Goal: Task Accomplishment & Management: Complete application form

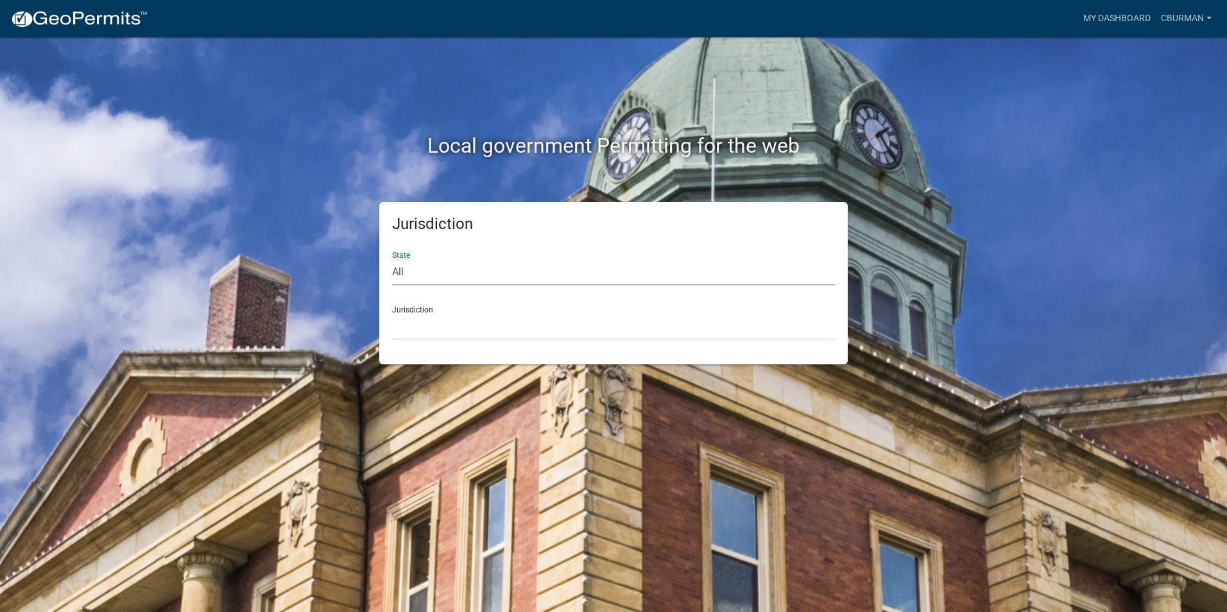
click at [438, 278] on select "All [US_STATE] [US_STATE] [US_STATE] [US_STATE] [US_STATE] [US_STATE] [US_STATE…" at bounding box center [613, 272] width 443 height 26
select select "[US_STATE]"
click at [392, 259] on select "All [US_STATE] [US_STATE] [US_STATE] [US_STATE] [US_STATE] [US_STATE] [US_STATE…" at bounding box center [613, 272] width 443 height 26
click at [440, 323] on select "City of [GEOGRAPHIC_DATA], [US_STATE] City of [GEOGRAPHIC_DATA], [US_STATE] Cit…" at bounding box center [613, 327] width 443 height 26
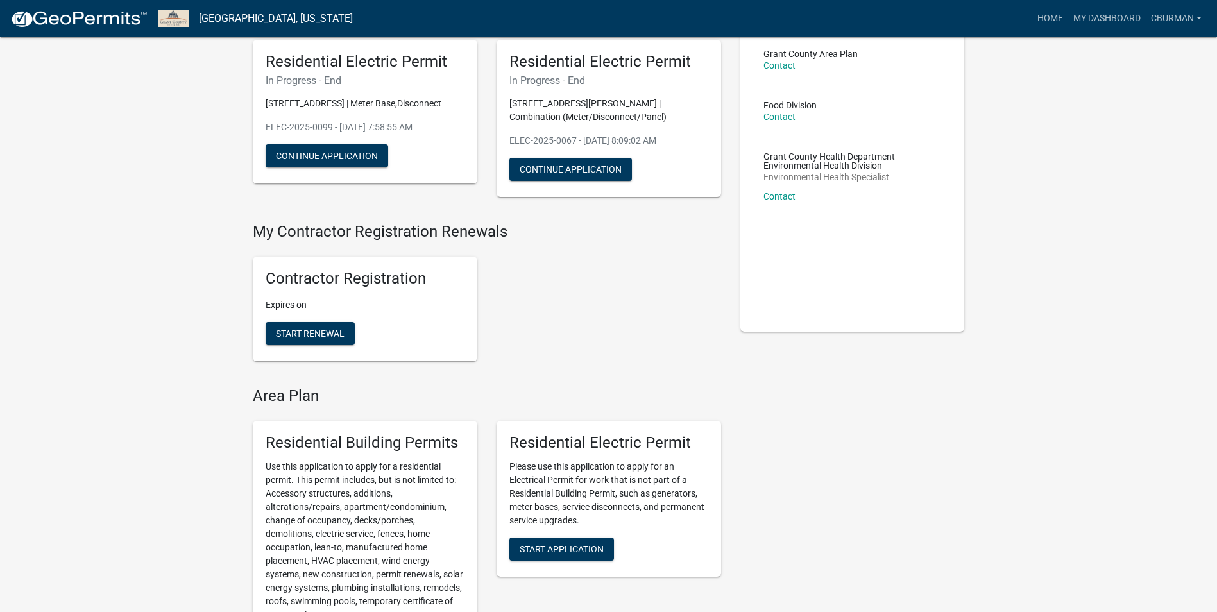
scroll to position [192, 0]
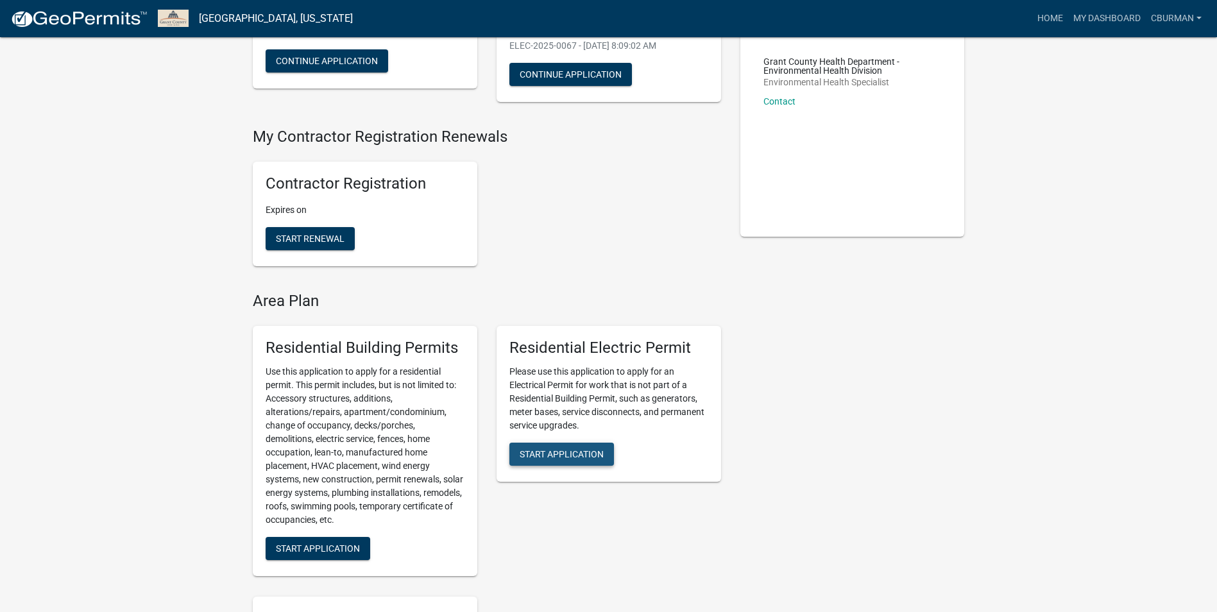
click at [581, 457] on span "Start Application" at bounding box center [562, 453] width 84 height 10
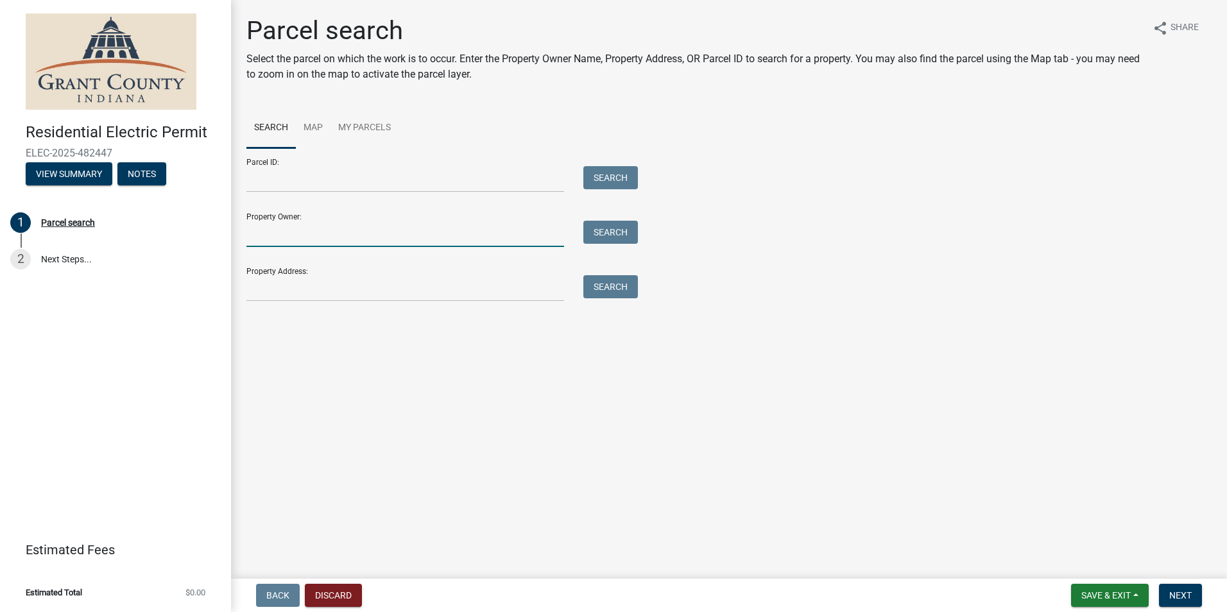
click at [321, 242] on input "Property Owner:" at bounding box center [405, 234] width 318 height 26
type input "[PERSON_NAME]"
click at [625, 237] on button "Search" at bounding box center [610, 232] width 55 height 23
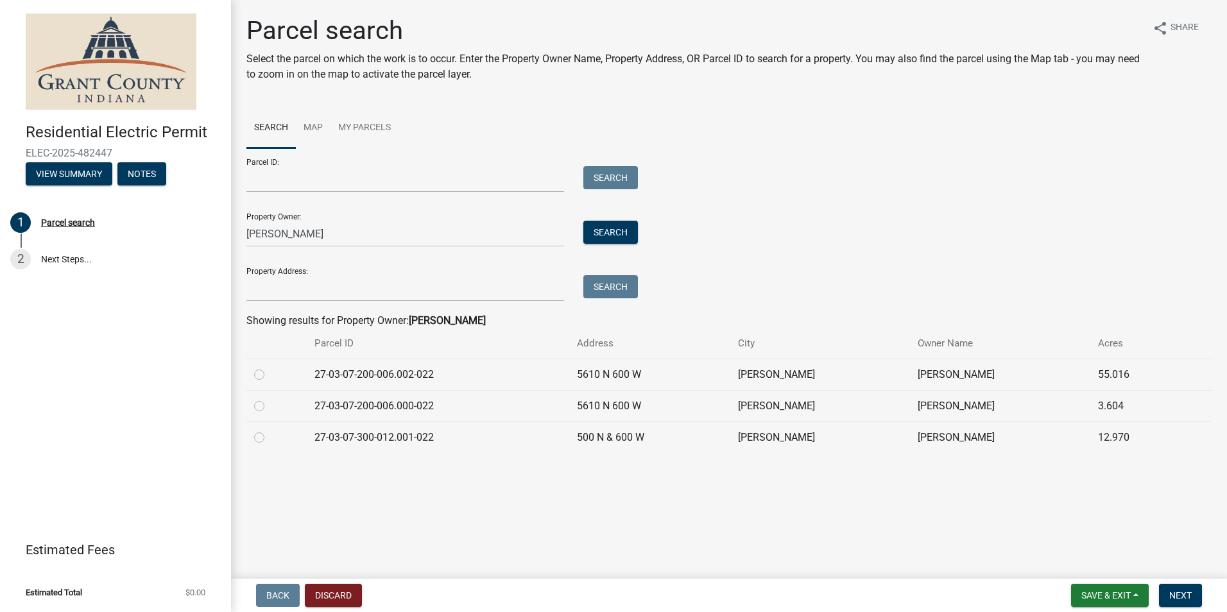
click at [269, 398] on label at bounding box center [269, 398] width 0 height 0
click at [269, 404] on input "radio" at bounding box center [273, 402] width 8 height 8
radio input "true"
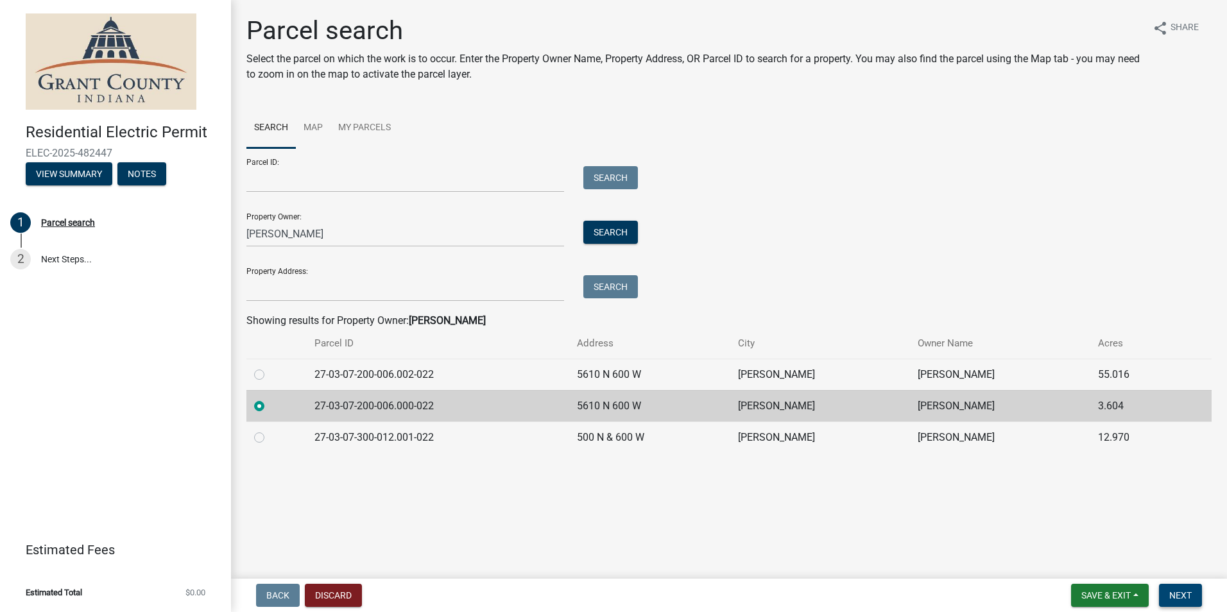
click at [1174, 588] on button "Next" at bounding box center [1180, 595] width 43 height 23
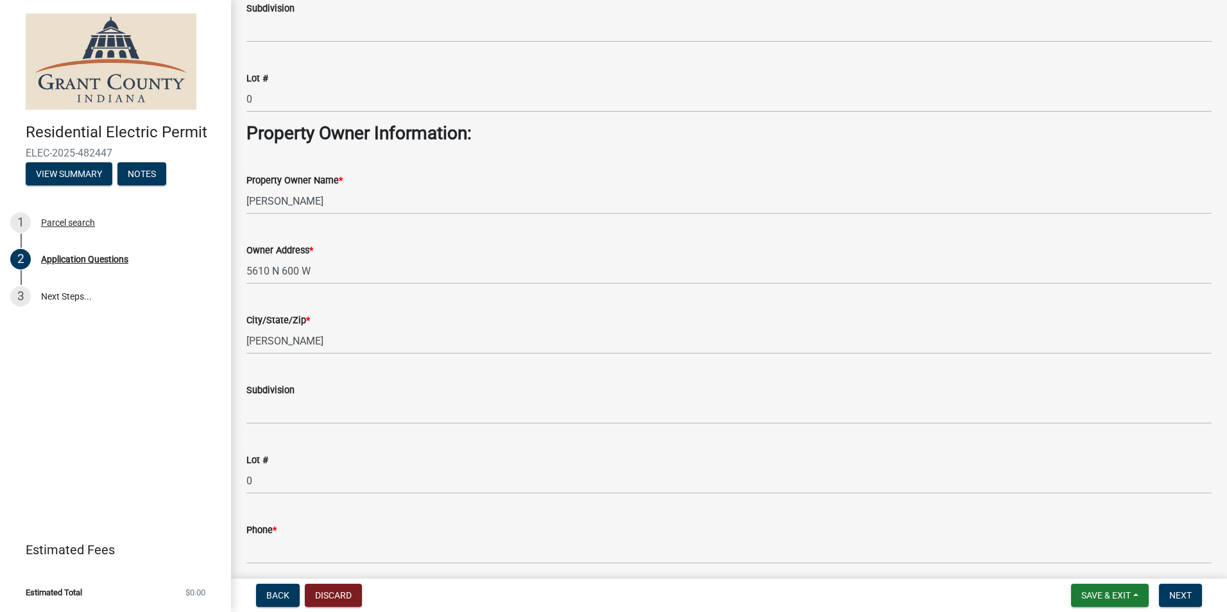
scroll to position [642, 0]
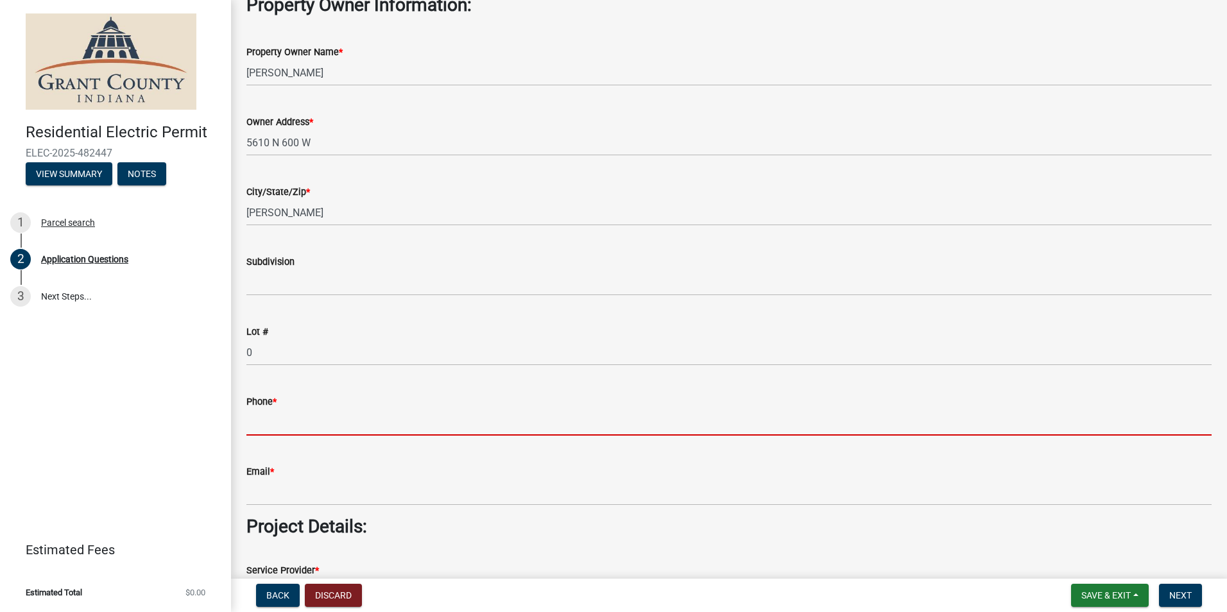
click at [332, 424] on input "Phone *" at bounding box center [728, 422] width 965 height 26
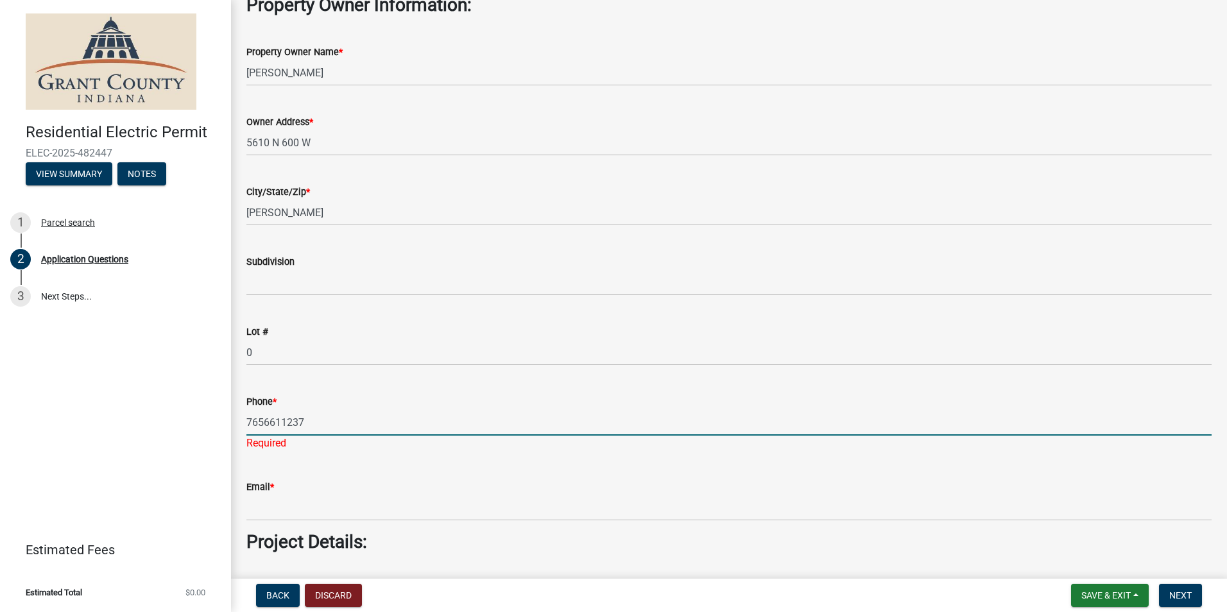
type input "7656611237"
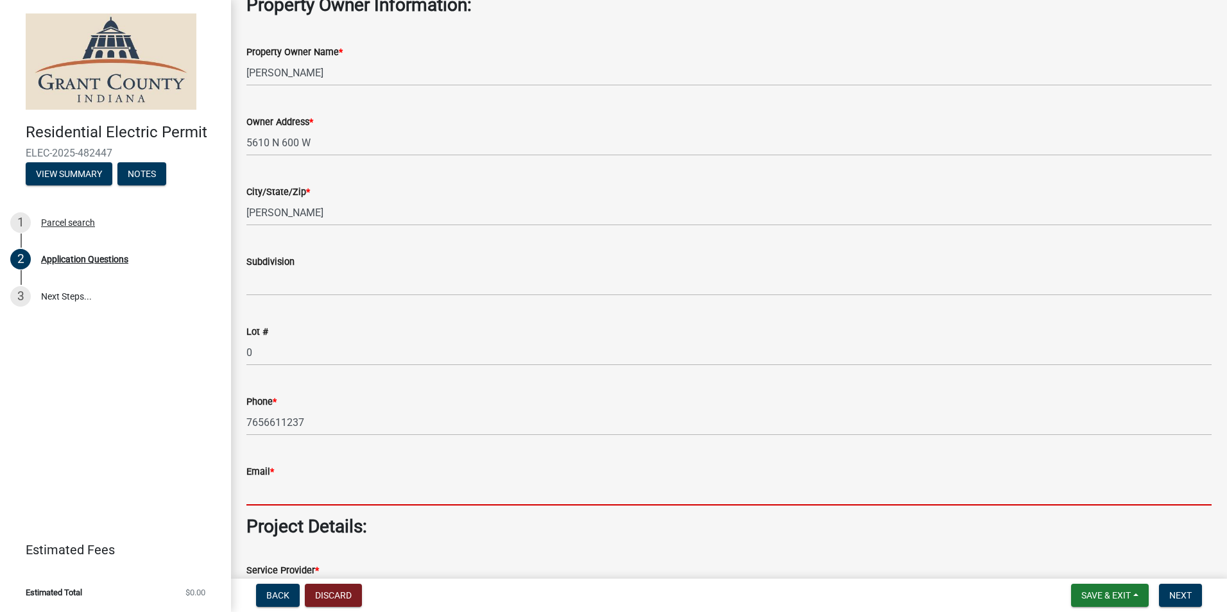
click at [312, 510] on wm-data-entity-input "Email *" at bounding box center [728, 481] width 965 height 70
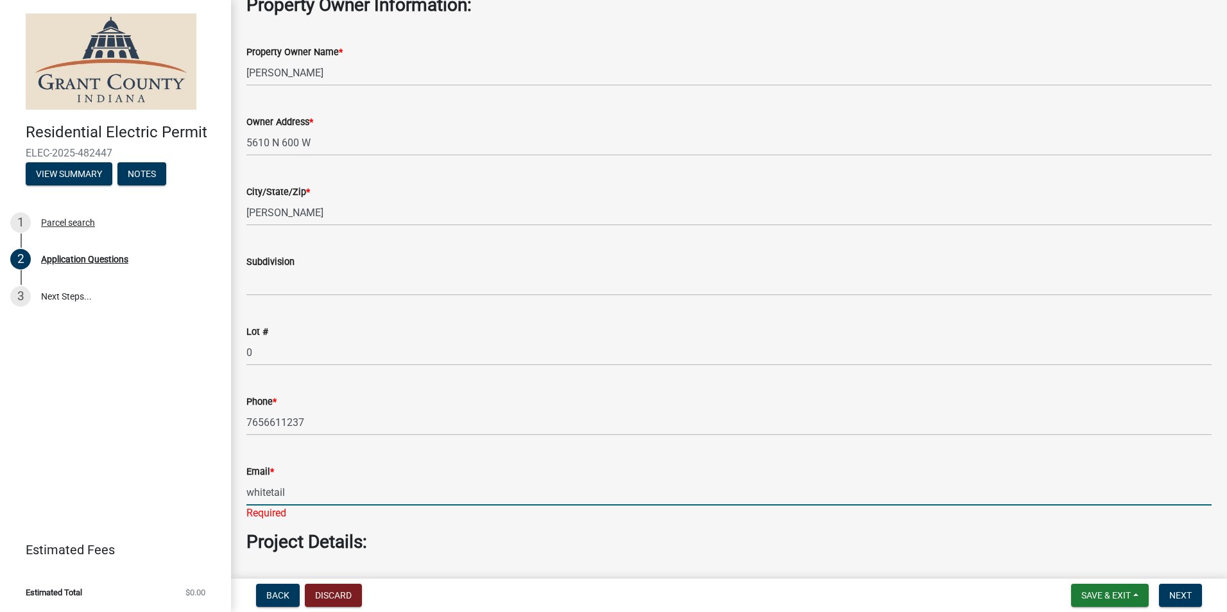
type input "[EMAIL_ADDRESS][DOMAIN_NAME]"
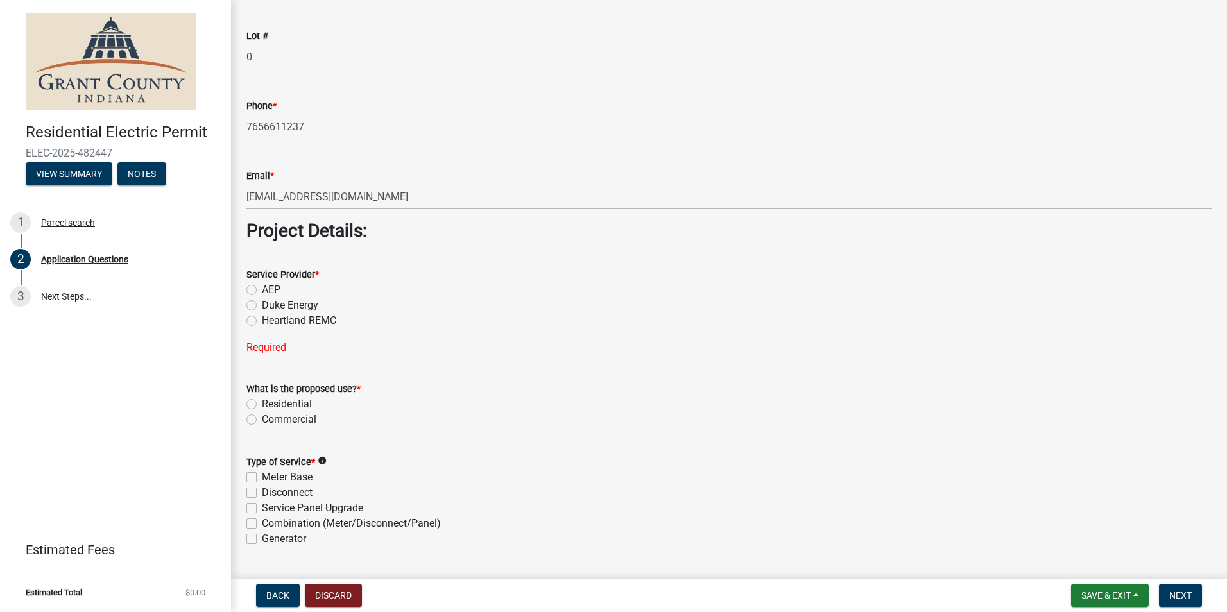
click at [262, 293] on label "AEP" at bounding box center [271, 289] width 19 height 15
click at [262, 291] on input "AEP" at bounding box center [266, 286] width 8 height 8
radio input "true"
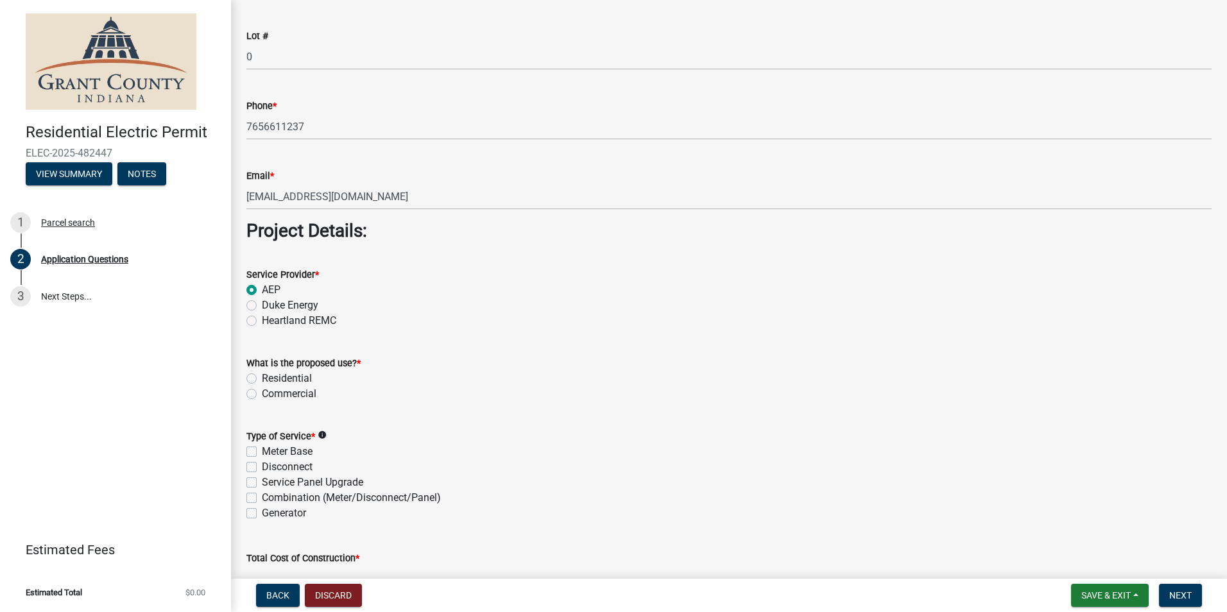
click at [262, 379] on label "Residential" at bounding box center [287, 378] width 50 height 15
click at [262, 379] on input "Residential" at bounding box center [266, 375] width 8 height 8
radio input "true"
click at [262, 500] on label "Combination (Meter/Disconnect/Panel)" at bounding box center [351, 497] width 179 height 15
click at [262, 499] on input "Combination (Meter/Disconnect/Panel)" at bounding box center [266, 494] width 8 height 8
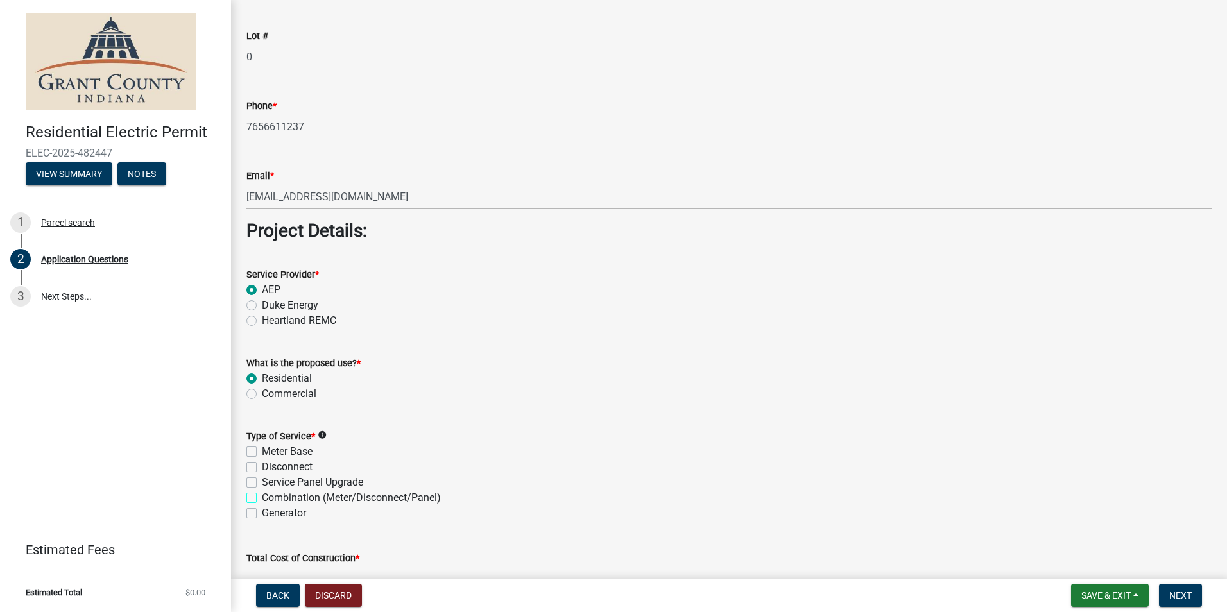
checkbox input "true"
checkbox input "false"
checkbox input "true"
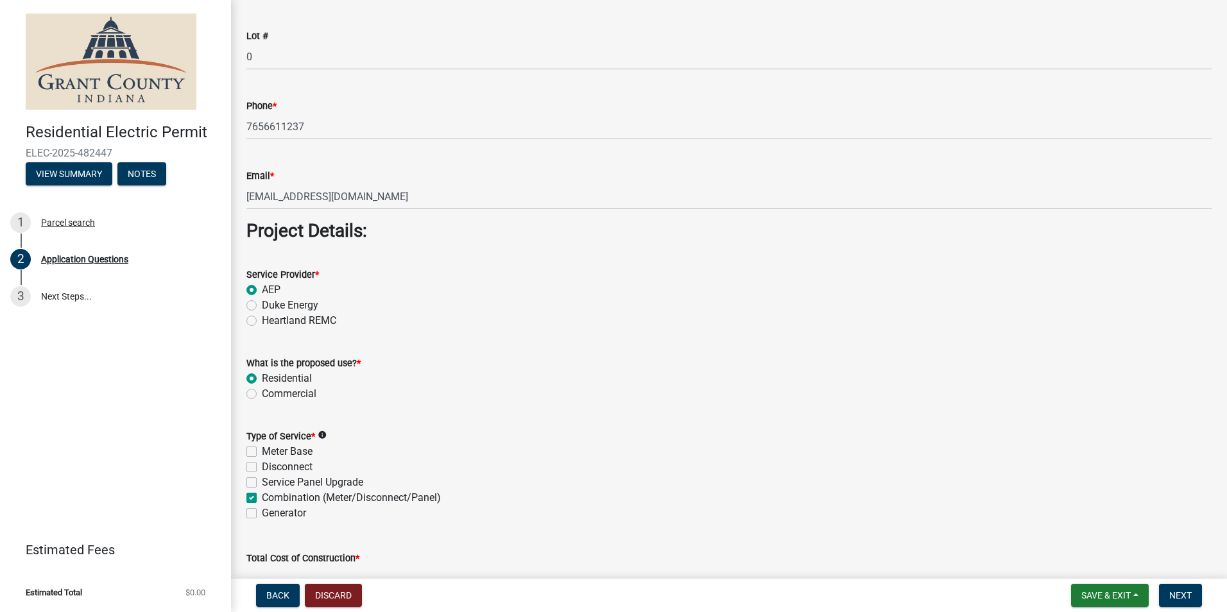
checkbox input "false"
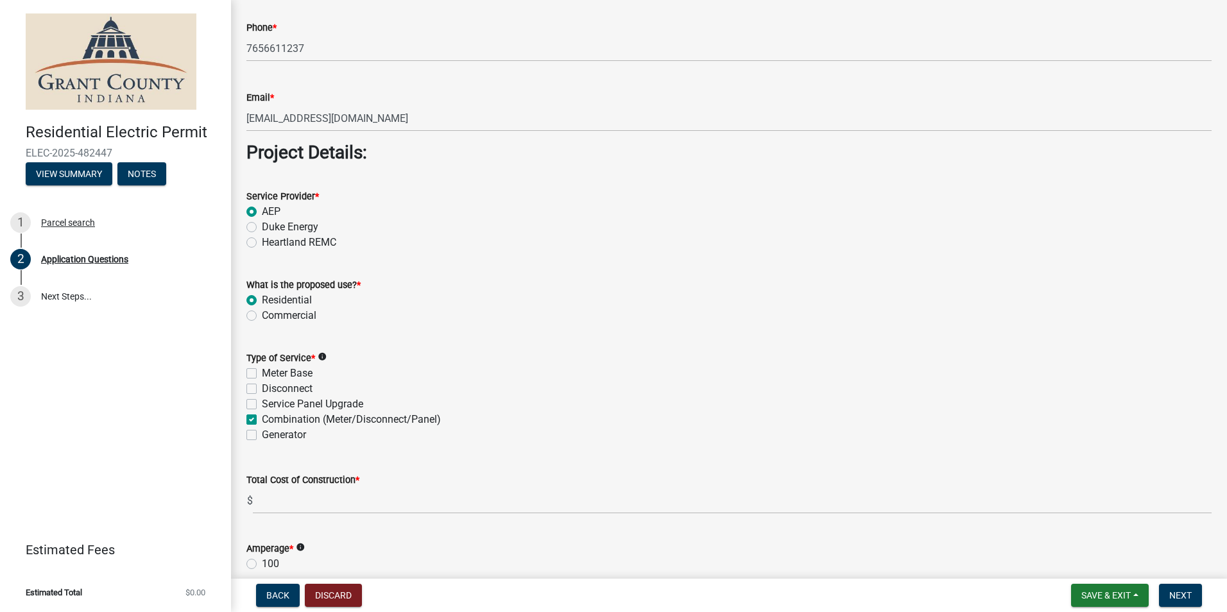
scroll to position [1130, 0]
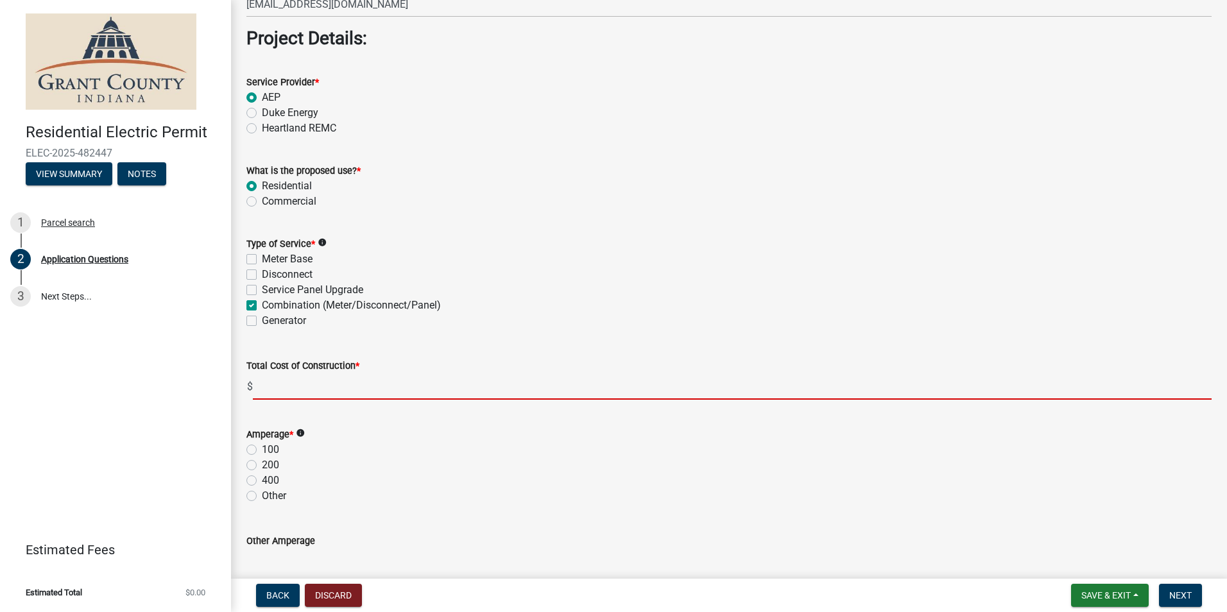
click at [309, 389] on input "text" at bounding box center [732, 386] width 959 height 26
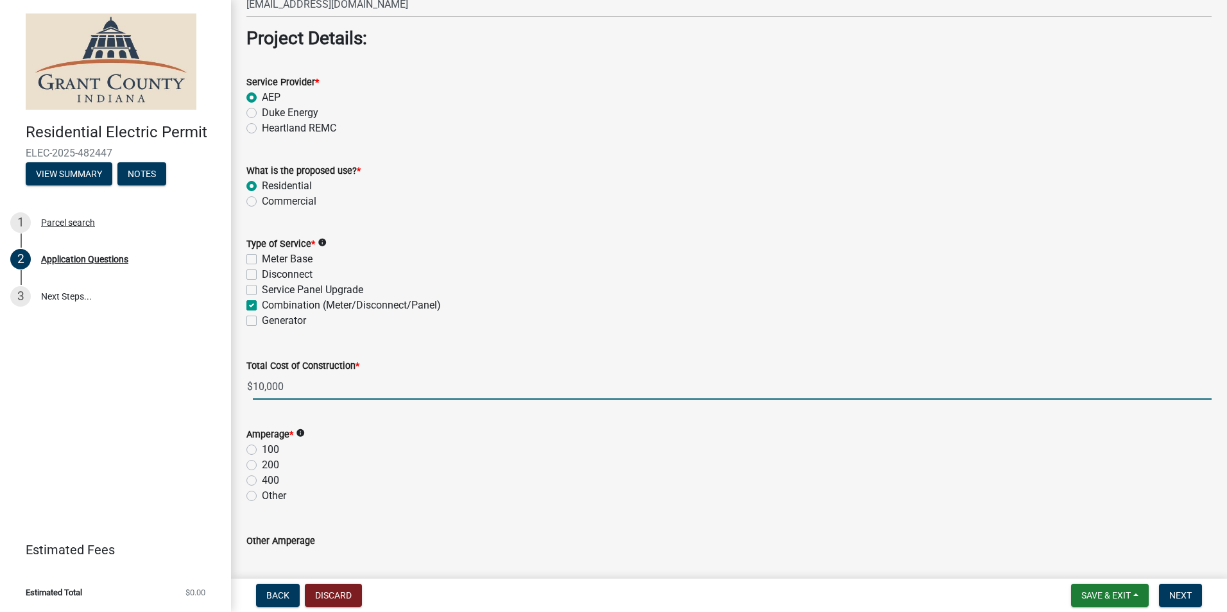
type input "10000.00"
click at [262, 453] on label "100" at bounding box center [270, 449] width 17 height 15
click at [262, 450] on input "100" at bounding box center [266, 446] width 8 height 8
radio input "true"
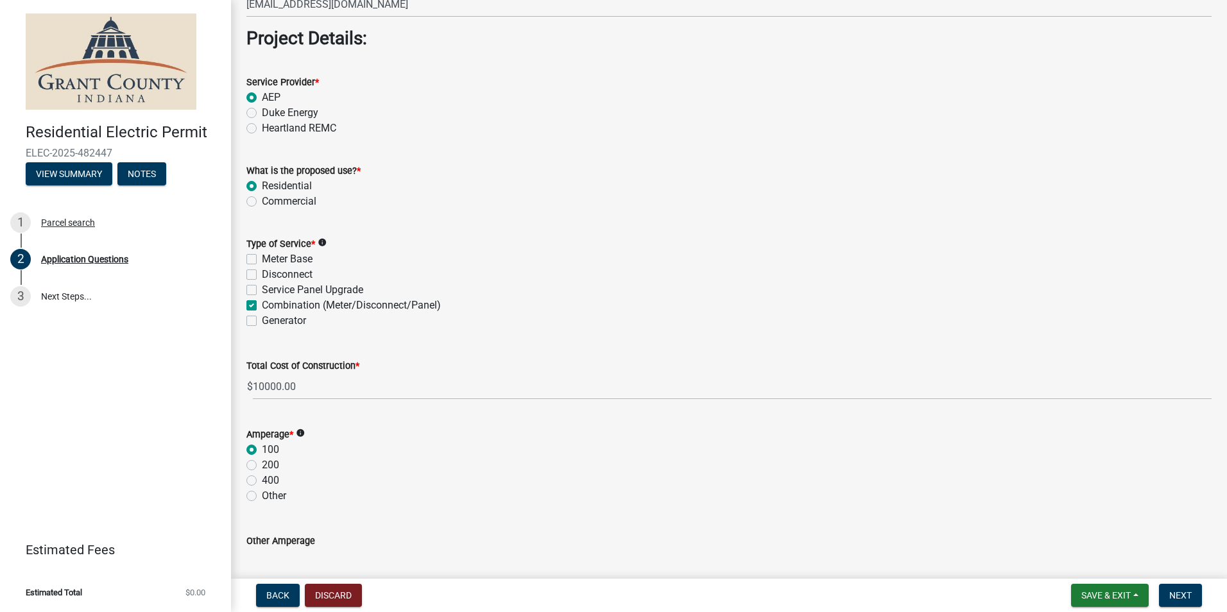
click at [262, 293] on label "Service Panel Upgrade" at bounding box center [312, 289] width 101 height 15
click at [262, 291] on input "Service Panel Upgrade" at bounding box center [266, 286] width 8 height 8
checkbox input "true"
checkbox input "false"
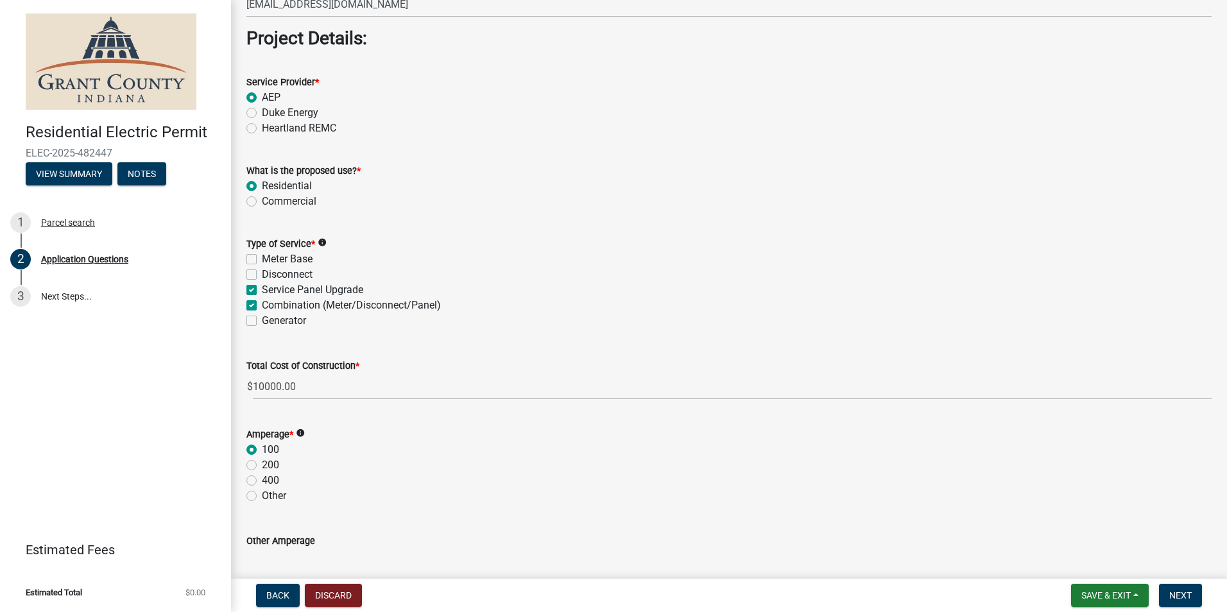
checkbox input "true"
checkbox input "false"
click at [262, 303] on label "Combination (Meter/Disconnect/Panel)" at bounding box center [351, 305] width 179 height 15
click at [262, 303] on input "Combination (Meter/Disconnect/Panel)" at bounding box center [266, 302] width 8 height 8
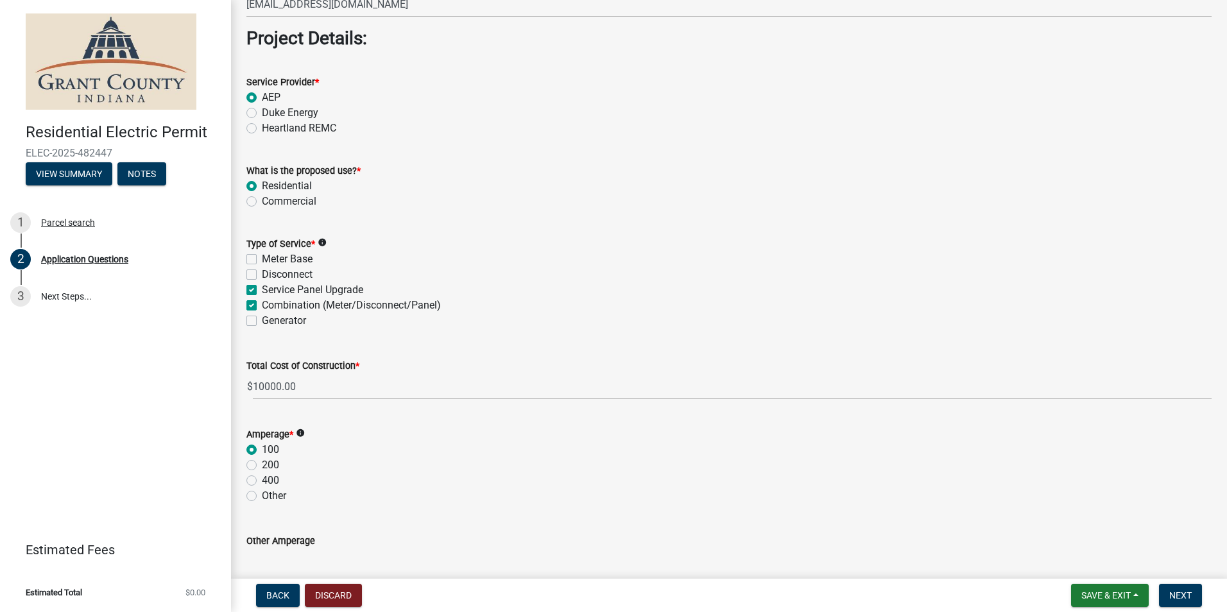
checkbox input "false"
checkbox input "true"
checkbox input "false"
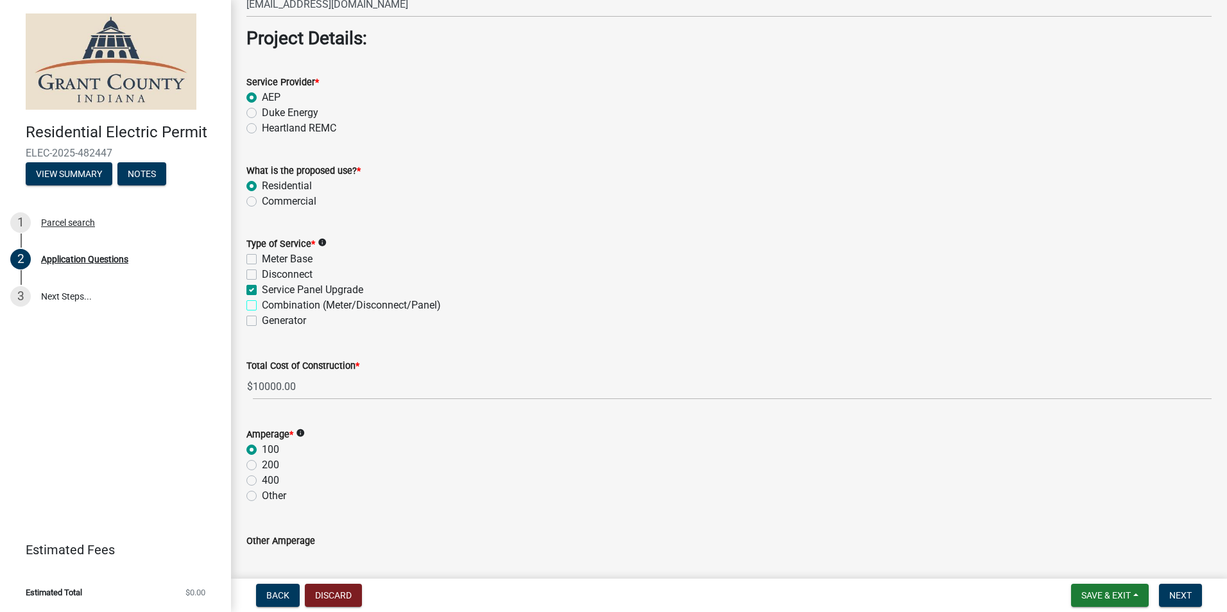
checkbox input "false"
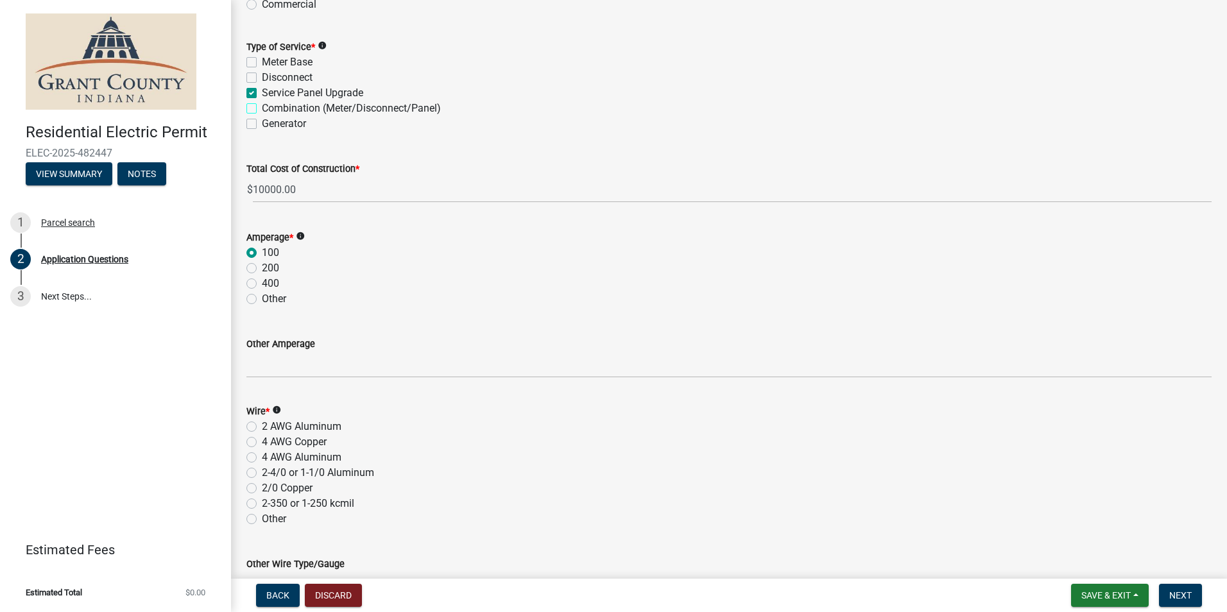
scroll to position [1451, 0]
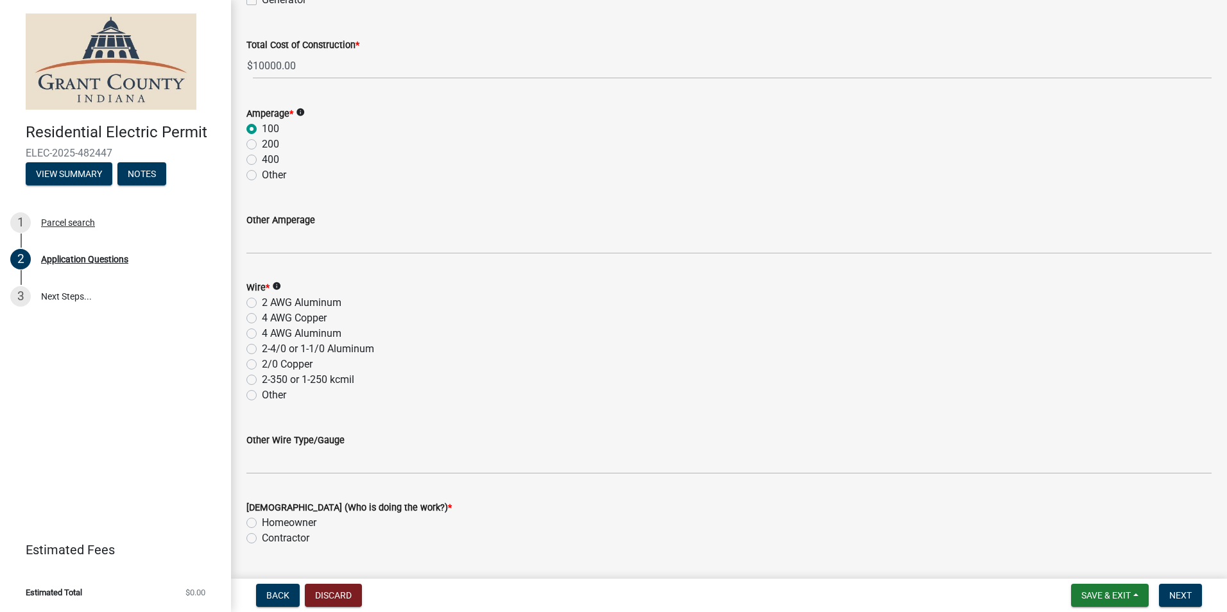
click at [262, 348] on label "2-4/0 or 1-1/0 Aluminum" at bounding box center [318, 348] width 112 height 15
click at [262, 348] on input "2-4/0 or 1-1/0 Aluminum" at bounding box center [266, 345] width 8 height 8
radio input "true"
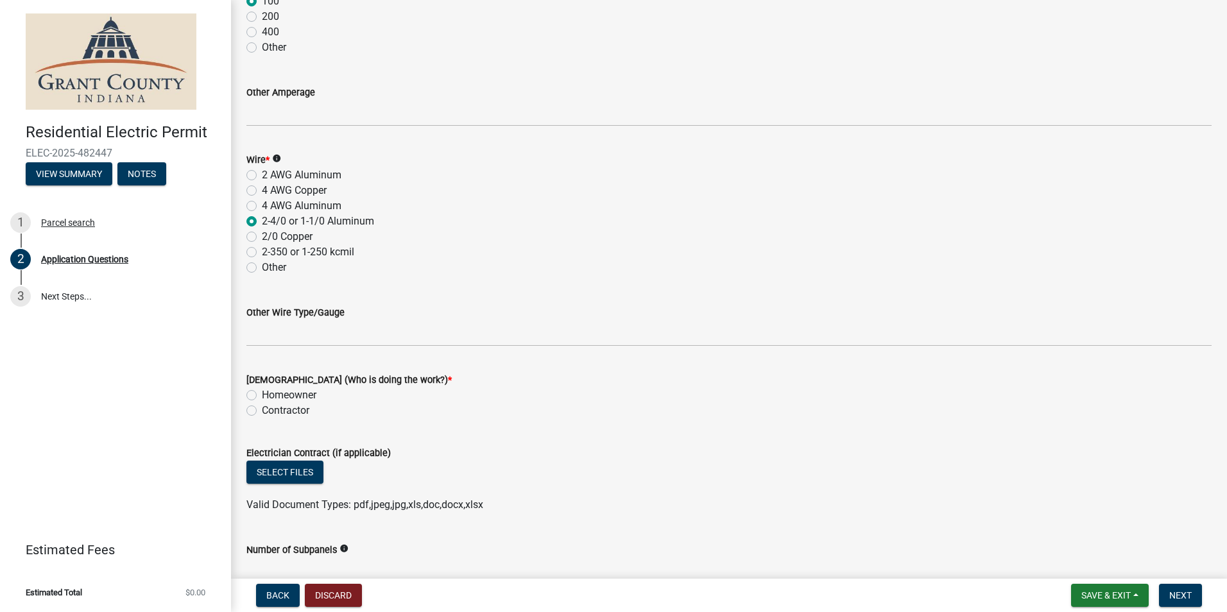
scroll to position [1579, 0]
click at [262, 409] on label "Contractor" at bounding box center [285, 409] width 47 height 15
click at [262, 409] on input "Contractor" at bounding box center [266, 406] width 8 height 8
radio input "true"
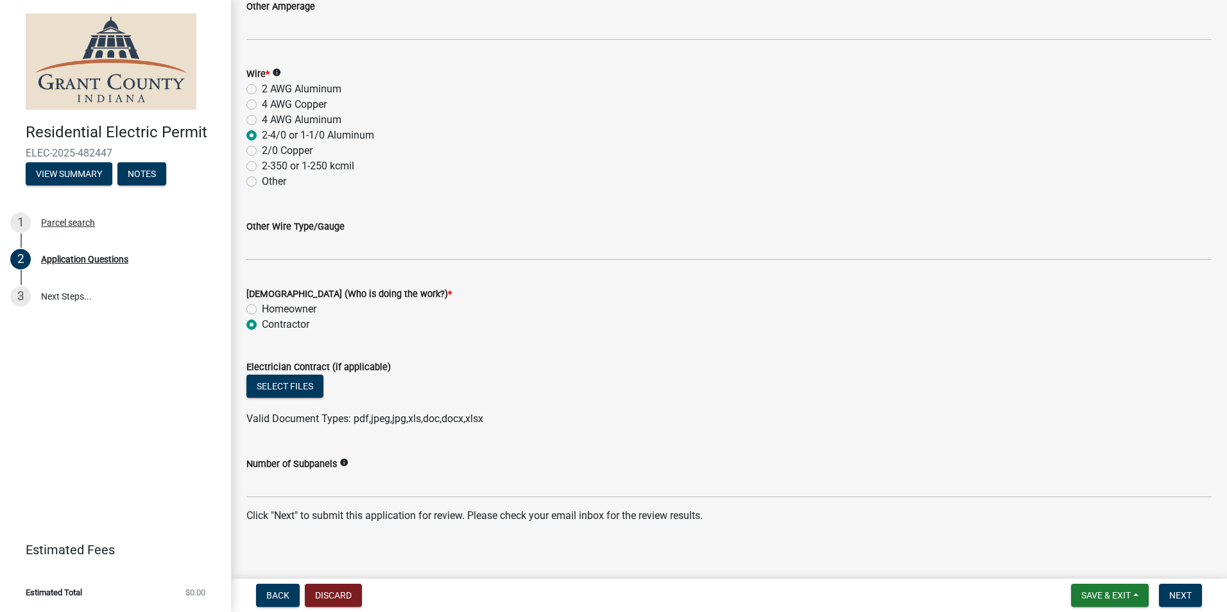
scroll to position [1675, 0]
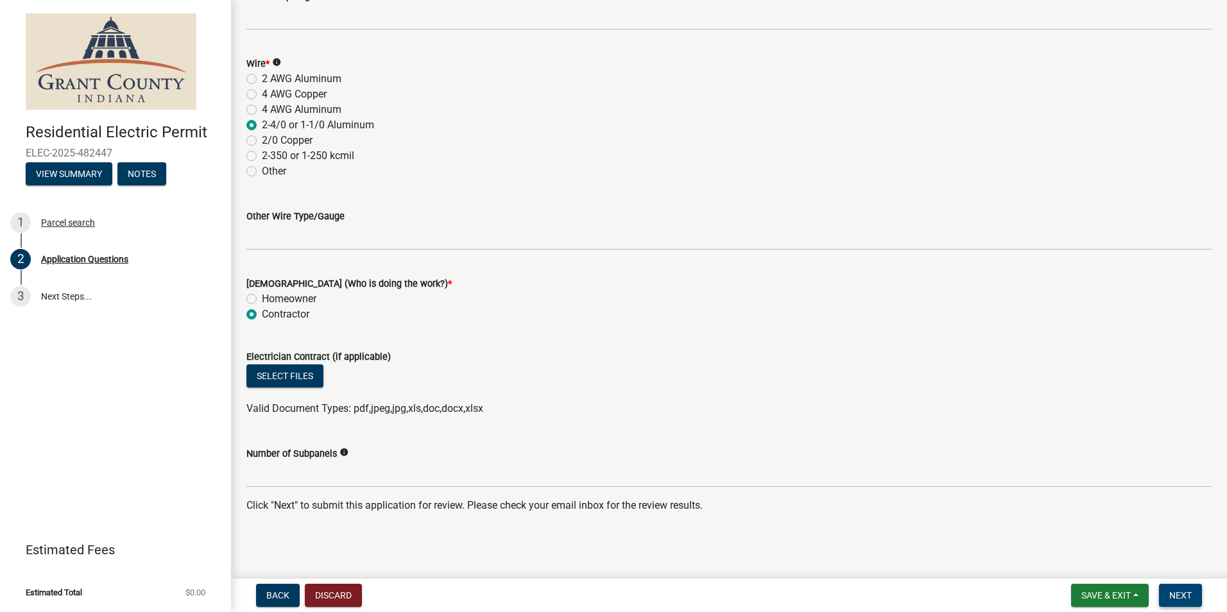
click at [1188, 597] on span "Next" at bounding box center [1180, 595] width 22 height 10
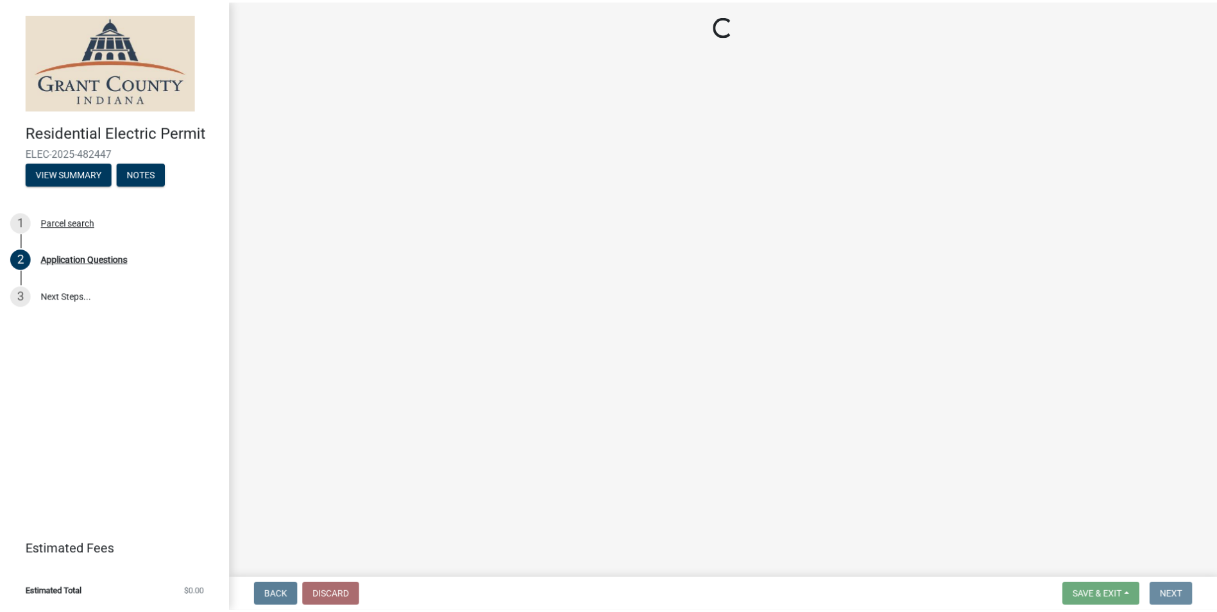
scroll to position [0, 0]
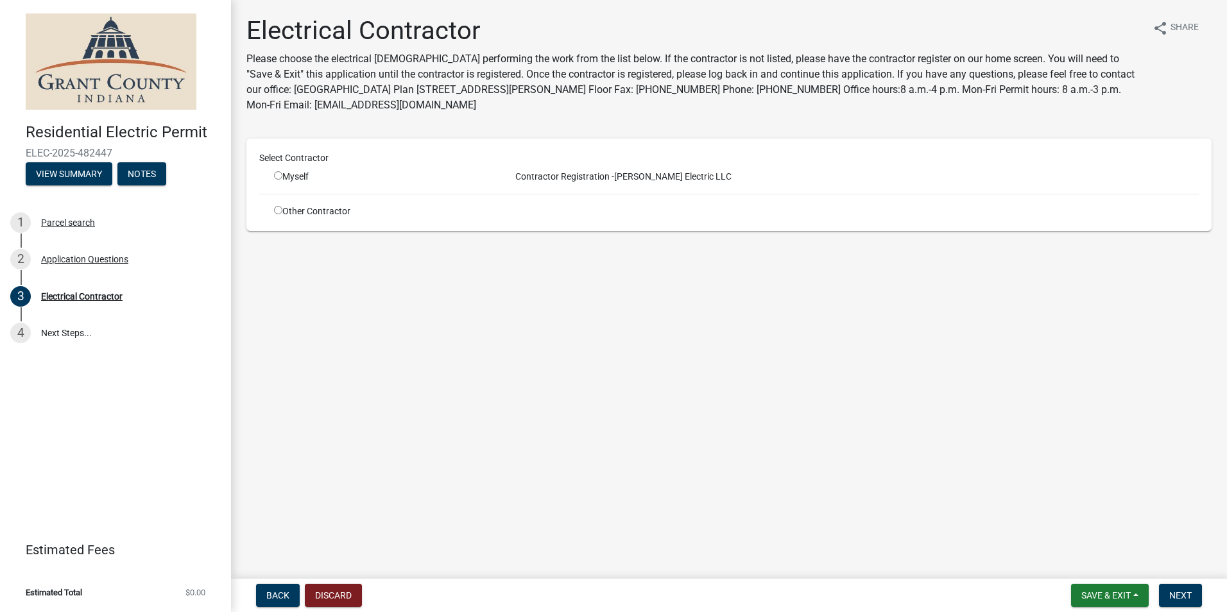
click at [277, 179] on input "radio" at bounding box center [278, 175] width 8 height 8
radio input "true"
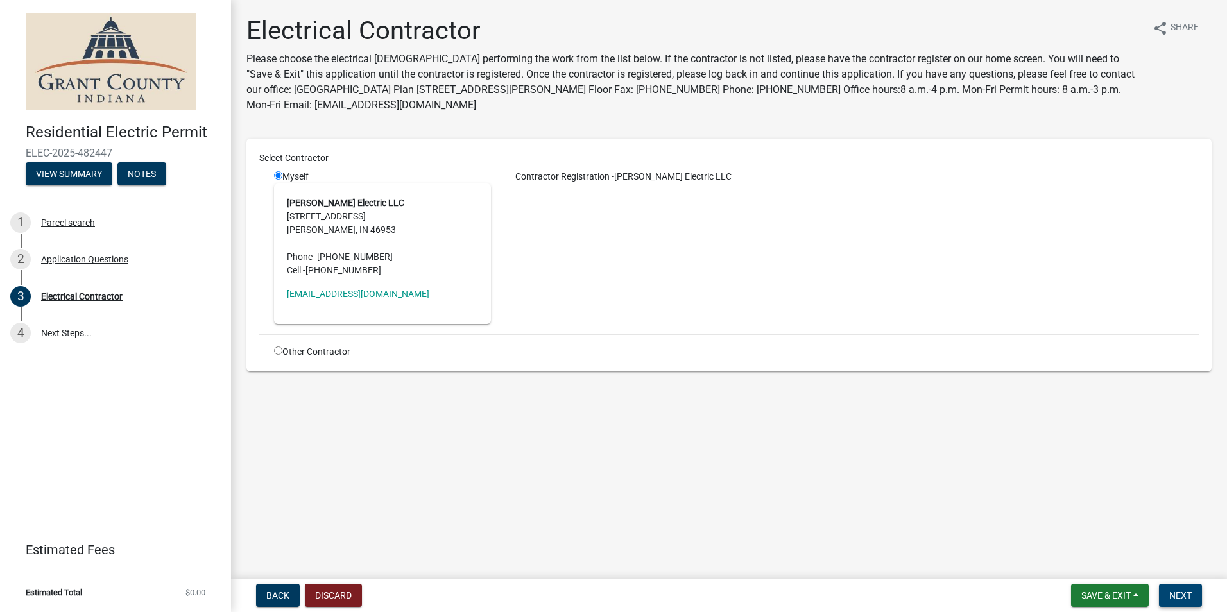
click at [1191, 592] on span "Next" at bounding box center [1180, 595] width 22 height 10
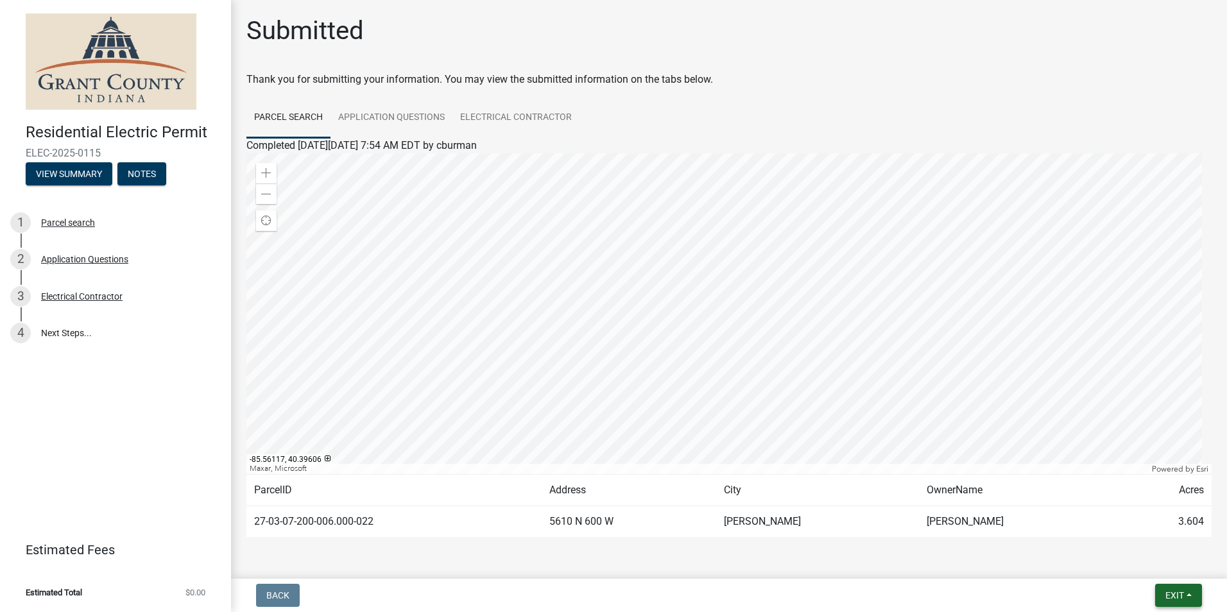
click at [1181, 597] on span "Exit" at bounding box center [1174, 595] width 19 height 10
click at [1145, 563] on button "Save & Exit" at bounding box center [1150, 562] width 103 height 31
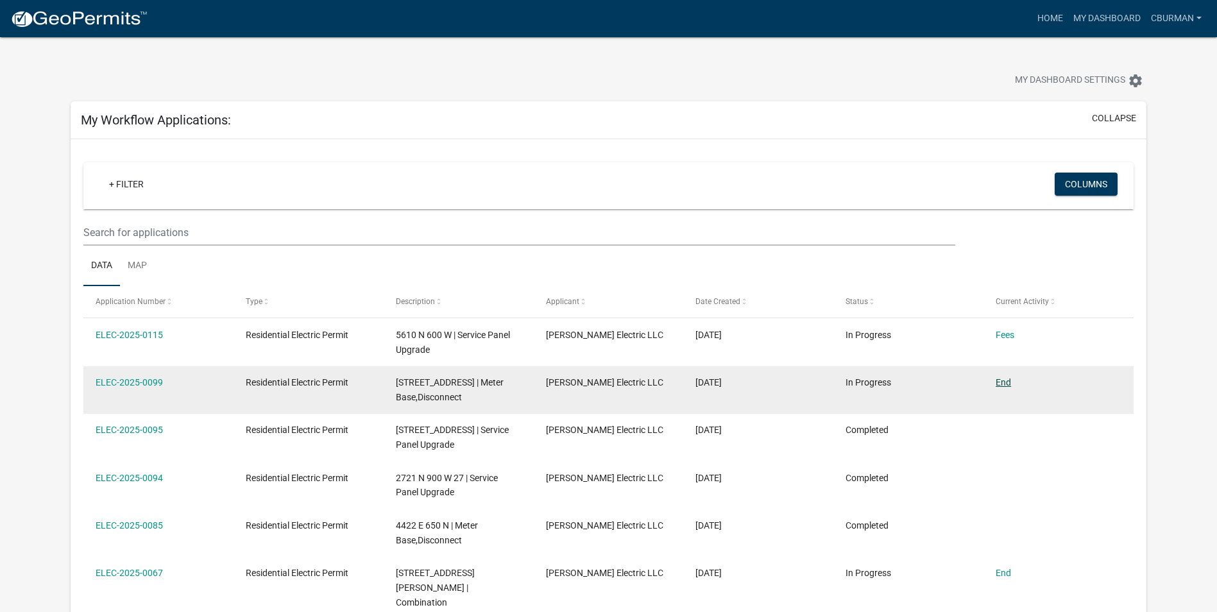
click at [1006, 383] on link "End" at bounding box center [1003, 382] width 15 height 10
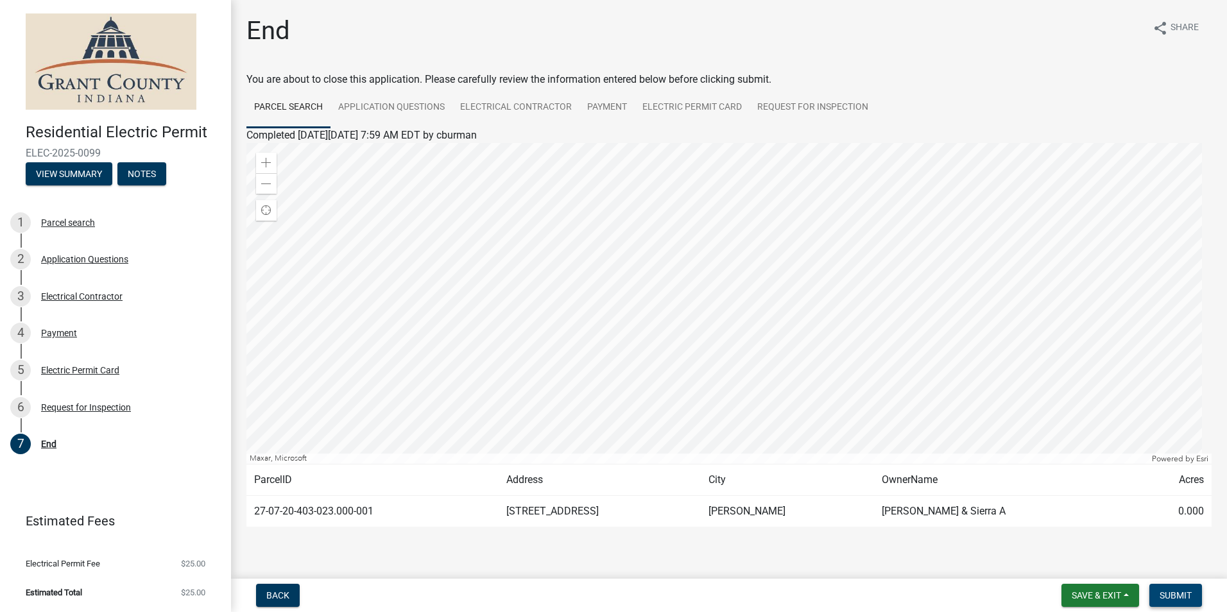
click at [1175, 595] on span "Submit" at bounding box center [1175, 595] width 32 height 10
